Goal: Transaction & Acquisition: Purchase product/service

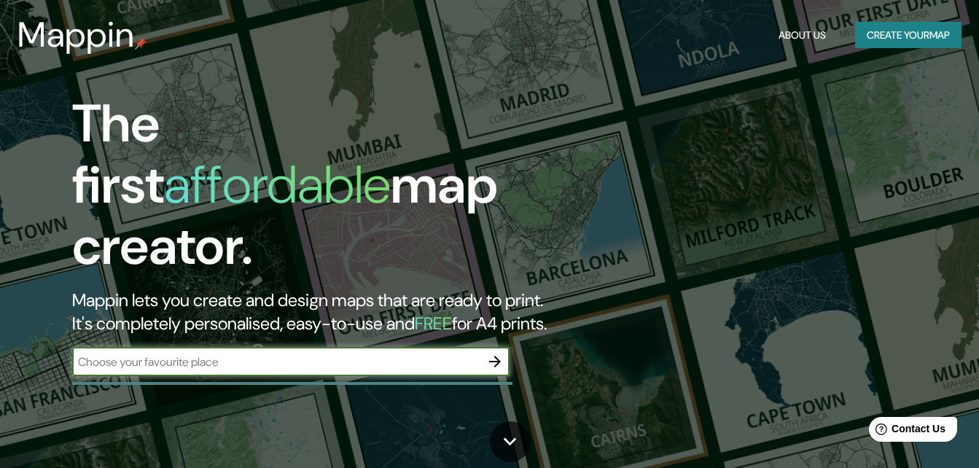
click at [938, 31] on button "Create your map" at bounding box center [908, 35] width 106 height 27
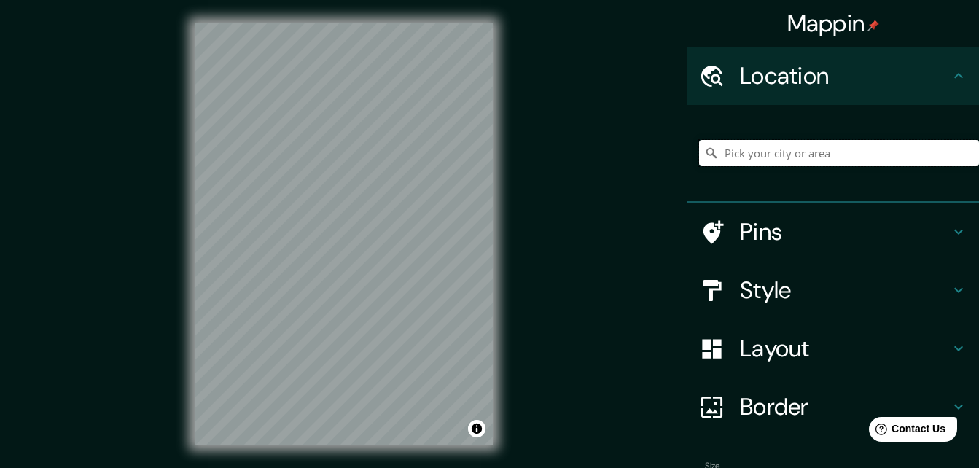
click at [803, 151] on input "Pick your city or area" at bounding box center [839, 153] width 280 height 26
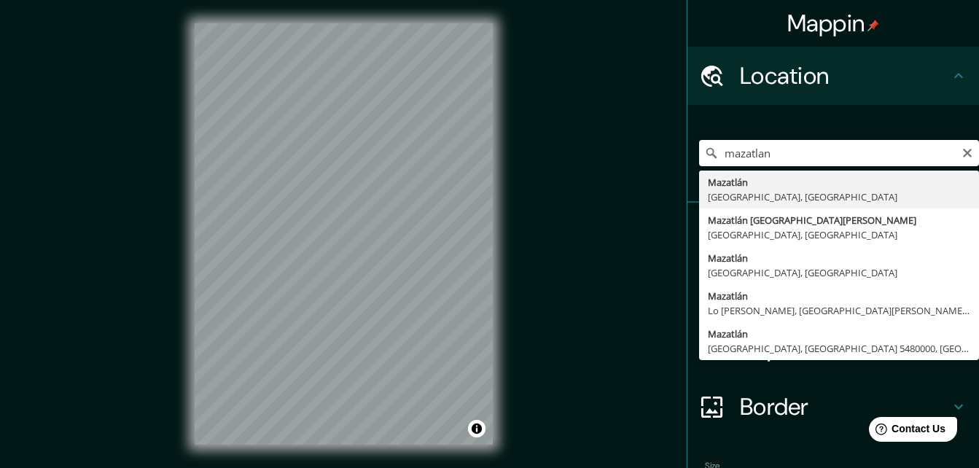
type input "[GEOGRAPHIC_DATA], [GEOGRAPHIC_DATA], [GEOGRAPHIC_DATA]"
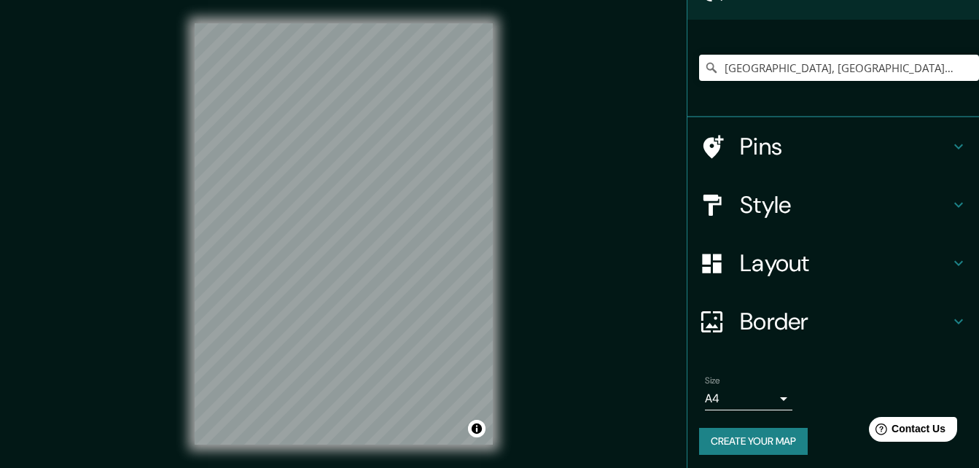
scroll to position [90, 0]
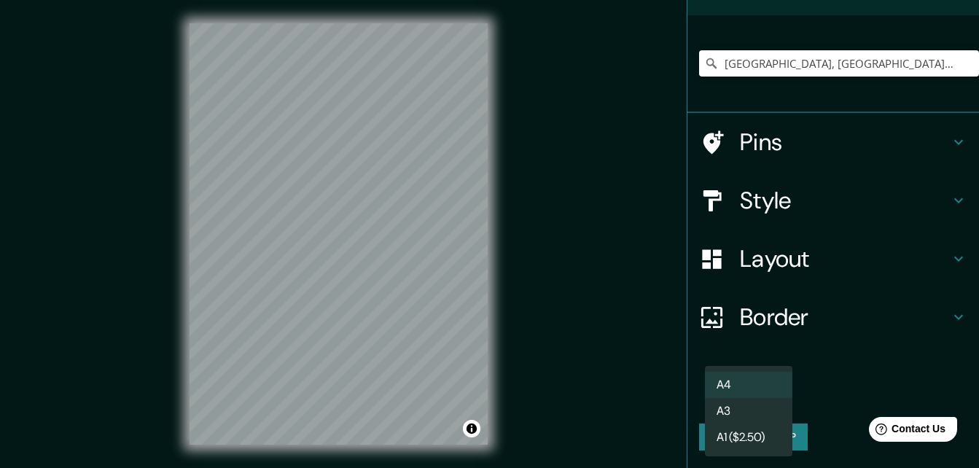
click at [752, 389] on body "Mappin Location [GEOGRAPHIC_DATA], [GEOGRAPHIC_DATA], [GEOGRAPHIC_DATA] Pins St…" at bounding box center [489, 234] width 979 height 468
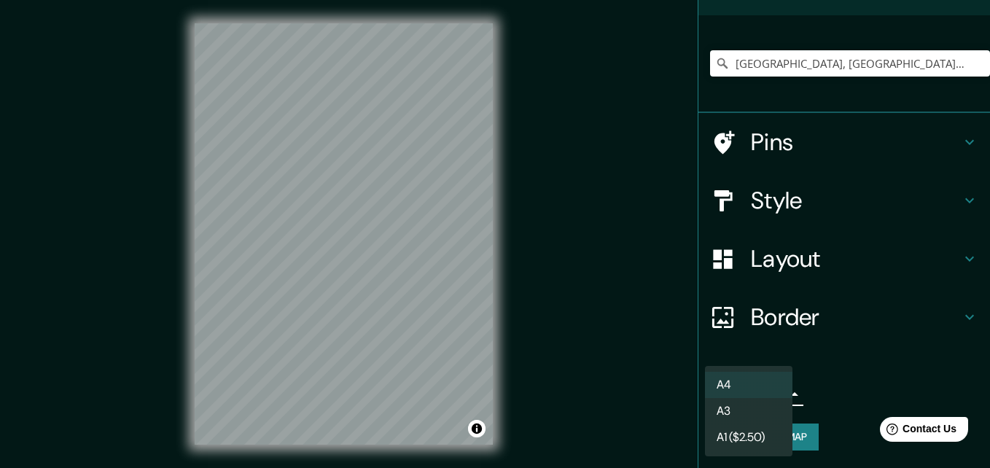
click at [842, 393] on div at bounding box center [495, 234] width 990 height 468
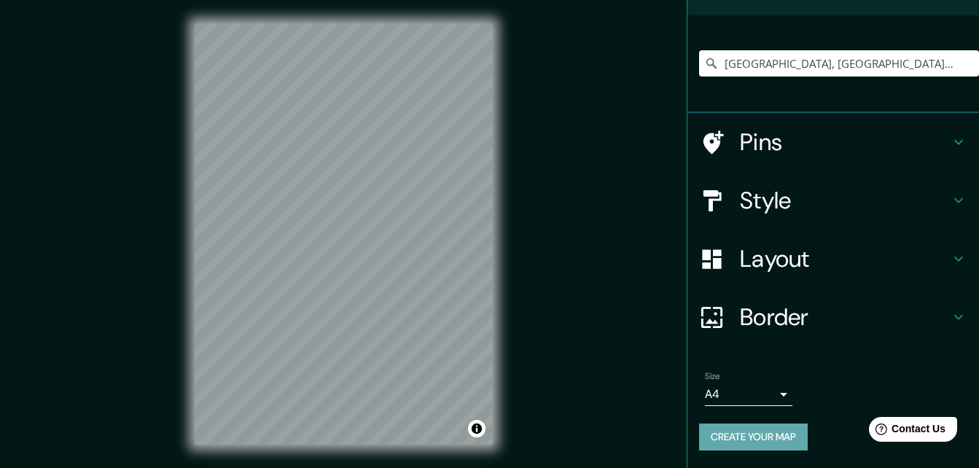
click at [757, 429] on button "Create your map" at bounding box center [753, 437] width 109 height 27
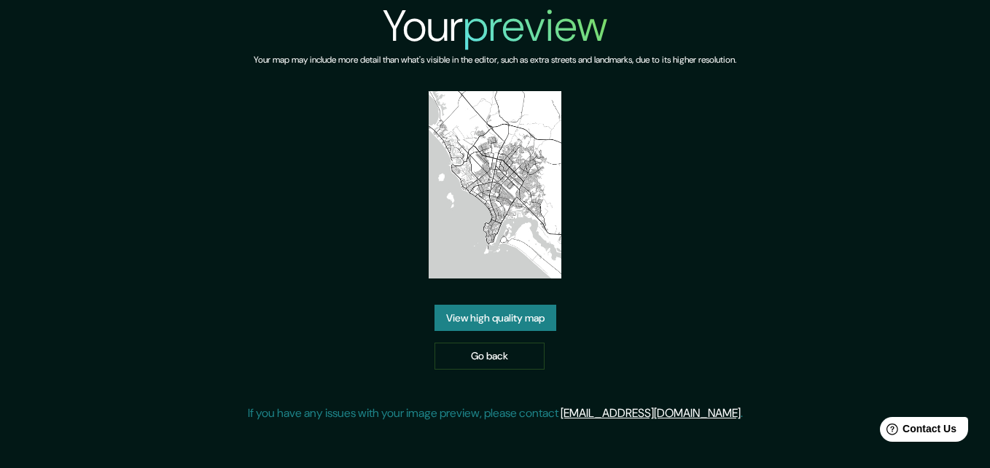
click at [518, 322] on link "View high quality map" at bounding box center [496, 318] width 122 height 27
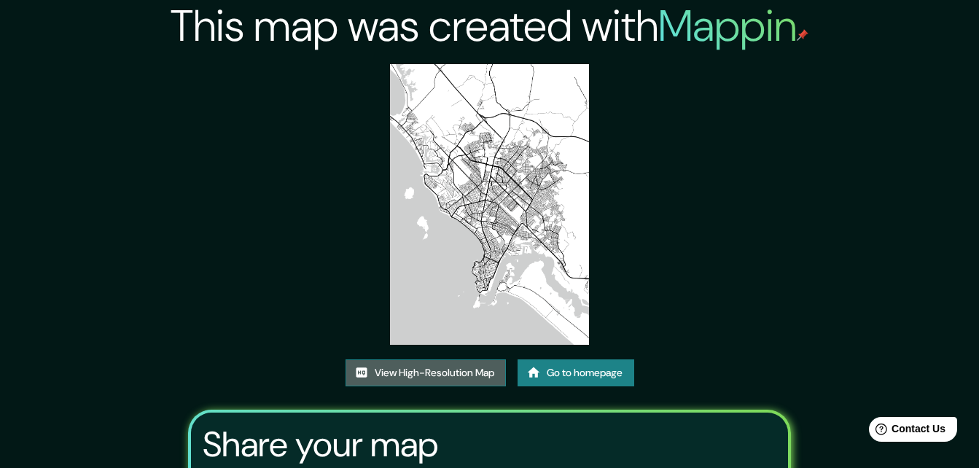
click at [481, 374] on link "View High-Resolution Map" at bounding box center [426, 372] width 160 height 27
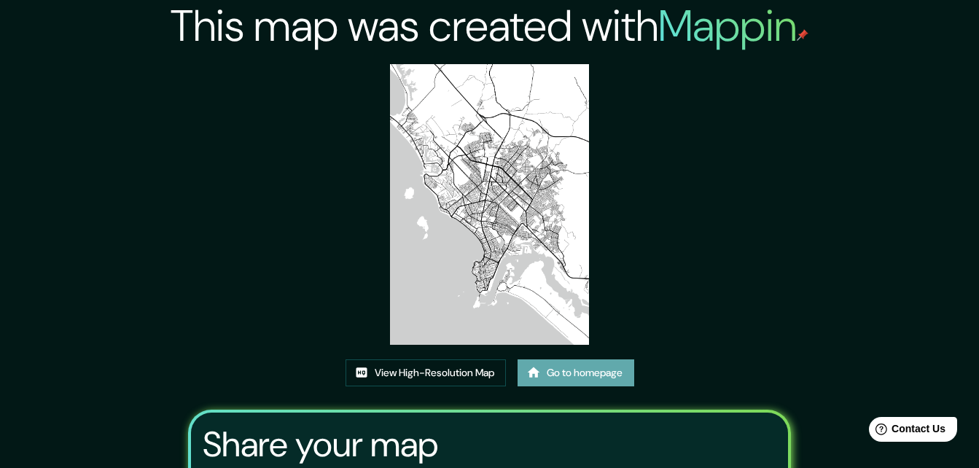
click at [628, 378] on link "Go to homepage" at bounding box center [576, 372] width 117 height 27
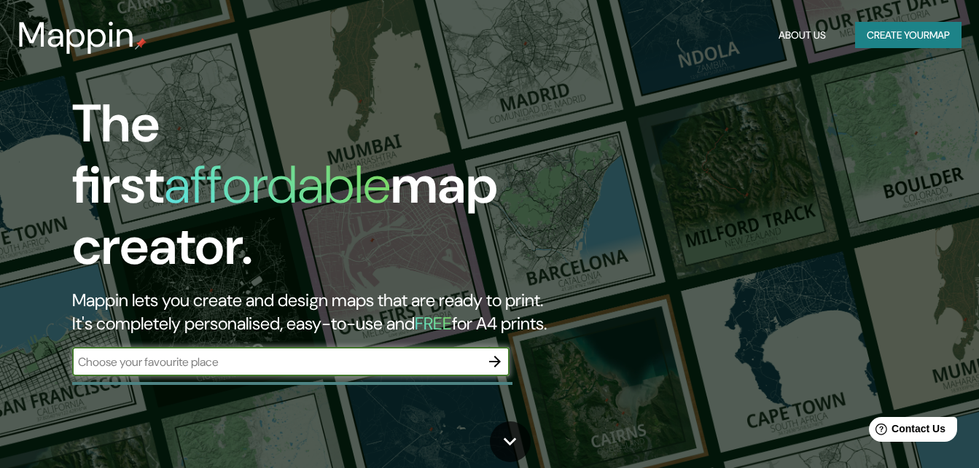
click at [904, 39] on button "Create your map" at bounding box center [908, 35] width 106 height 27
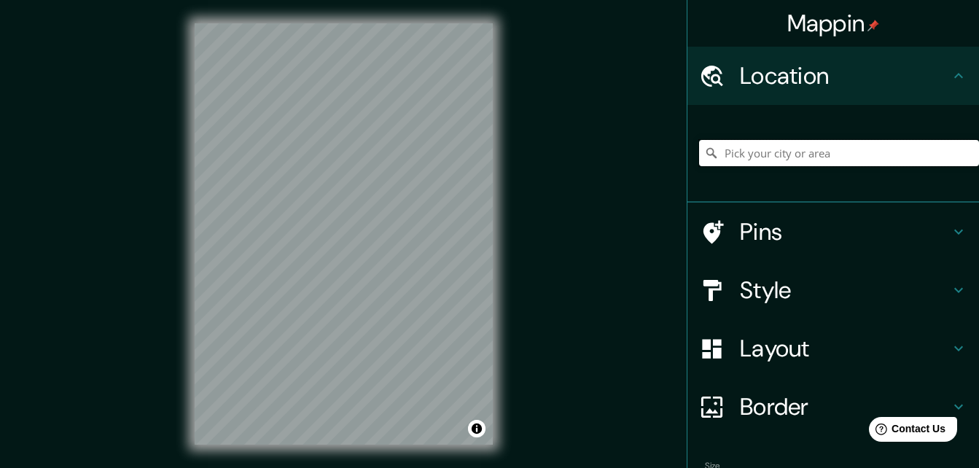
click at [781, 146] on input "Pick your city or area" at bounding box center [839, 153] width 280 height 26
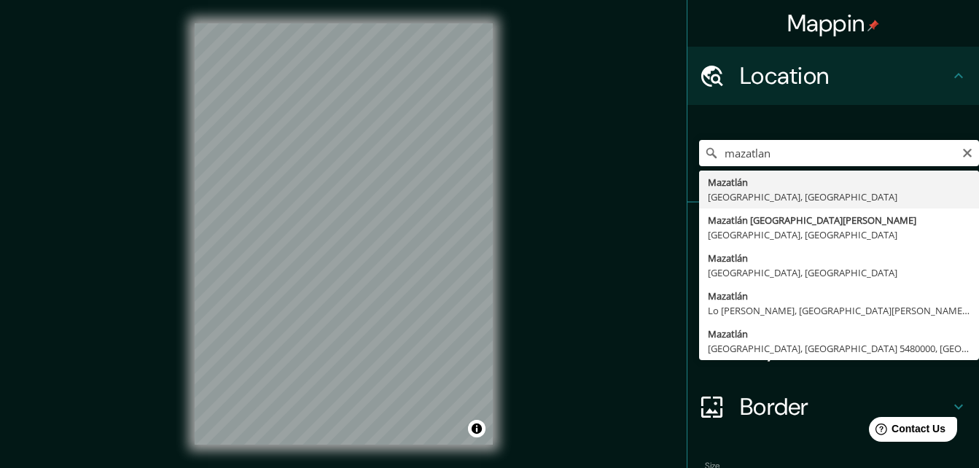
type input "[GEOGRAPHIC_DATA], [GEOGRAPHIC_DATA], [GEOGRAPHIC_DATA]"
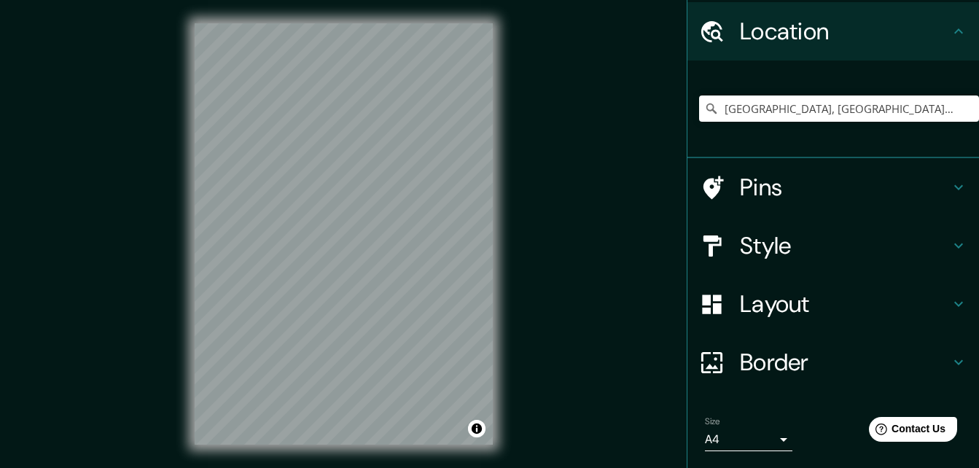
scroll to position [90, 0]
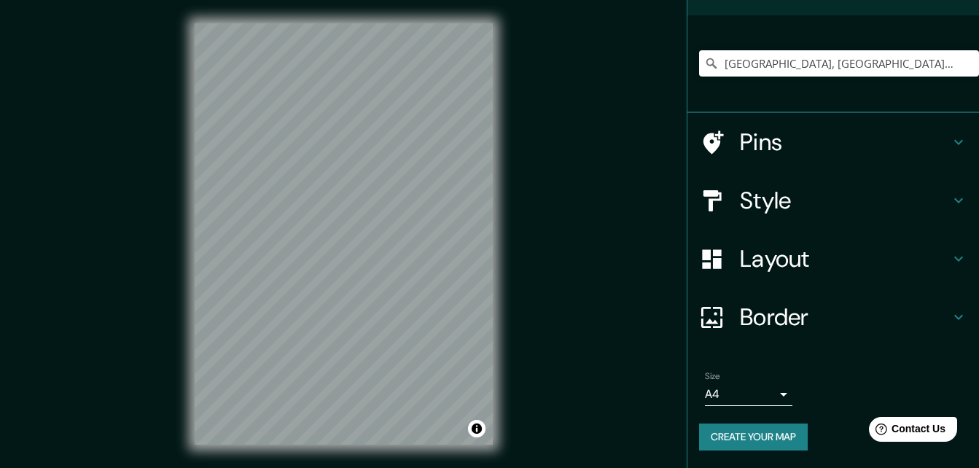
click at [783, 438] on button "Create your map" at bounding box center [753, 437] width 109 height 27
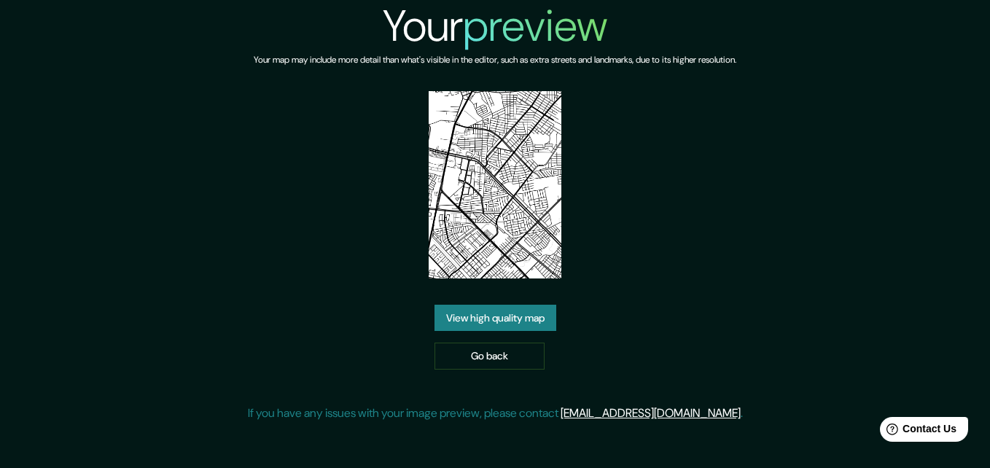
click at [515, 319] on link "View high quality map" at bounding box center [496, 318] width 122 height 27
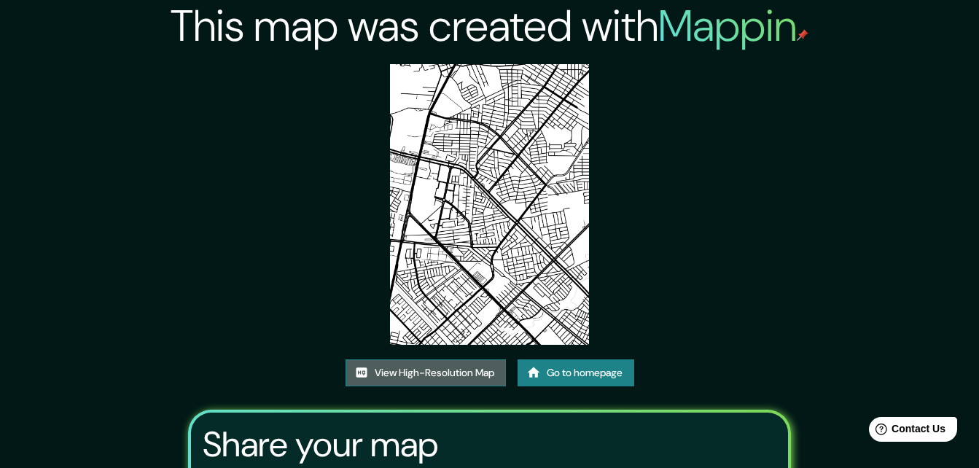
click at [486, 370] on link "View High-Resolution Map" at bounding box center [426, 372] width 160 height 27
